Goal: Task Accomplishment & Management: Use online tool/utility

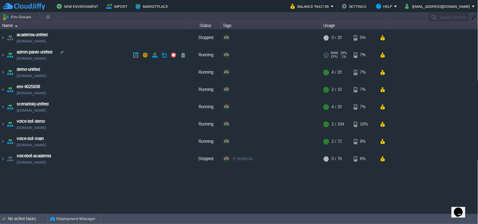
click at [6, 56] on img at bounding box center [10, 55] width 9 height 17
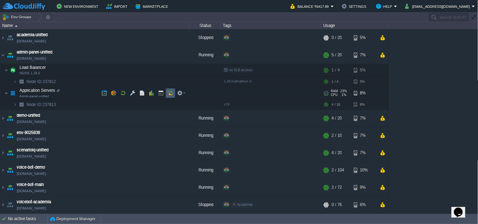
click at [172, 89] on td at bounding box center [170, 93] width 9 height 9
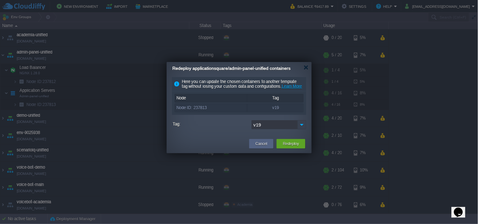
click at [300, 129] on img at bounding box center [301, 124] width 9 height 9
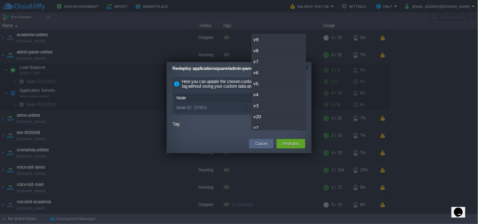
scroll to position [16, 0]
click at [269, 100] on div "v20" at bounding box center [279, 100] width 54 height 11
type input "v20"
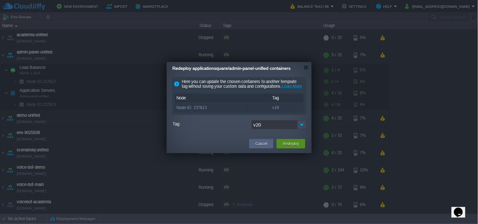
click at [298, 149] on div "Redeploy" at bounding box center [290, 143] width 19 height 9
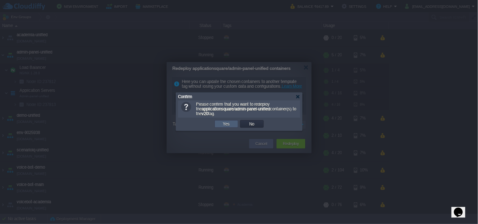
click at [231, 125] on td "Yes" at bounding box center [226, 124] width 24 height 8
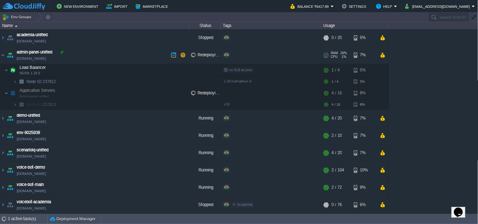
click at [65, 55] on div at bounding box center [62, 52] width 6 height 6
click at [46, 59] on link "admin-panel-unified.cloudjiffy.net" at bounding box center [31, 58] width 29 height 6
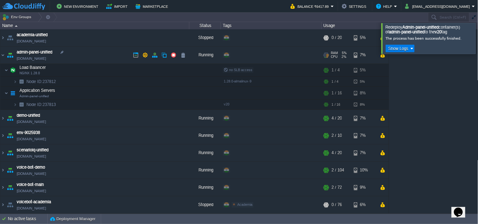
click at [46, 58] on link "admin-panel-unified.cloudjiffy.net" at bounding box center [31, 58] width 29 height 6
click at [477, 45] on div at bounding box center [486, 38] width 0 height 31
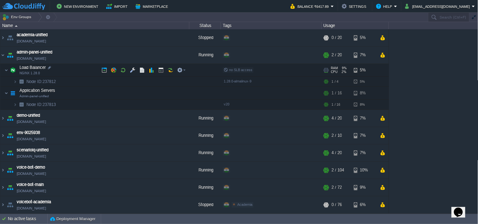
click at [41, 65] on span "Load Balancer" at bounding box center [33, 67] width 28 height 5
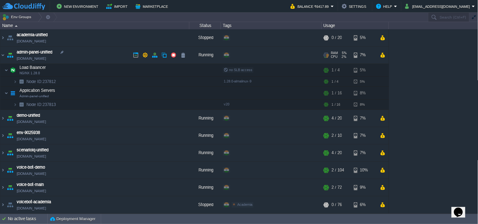
click at [43, 61] on link "admin-panel-unified.cloudjiffy.net" at bounding box center [31, 58] width 29 height 6
